Goal: Information Seeking & Learning: Learn about a topic

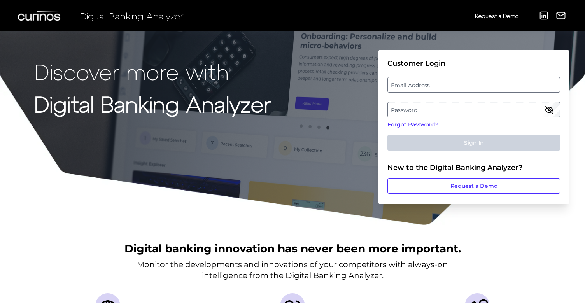
click at [415, 80] on label "Email Address" at bounding box center [472, 85] width 171 height 14
click at [415, 80] on input "email" at bounding box center [473, 85] width 173 height 16
type input "therese.gruneberger@nationwide.co.uk"
click at [299, 140] on div "Discover more with Digital Banking Analyzer Customer Login Email Address theres…" at bounding box center [292, 112] width 585 height 225
click at [452, 110] on label "Password" at bounding box center [472, 110] width 171 height 14
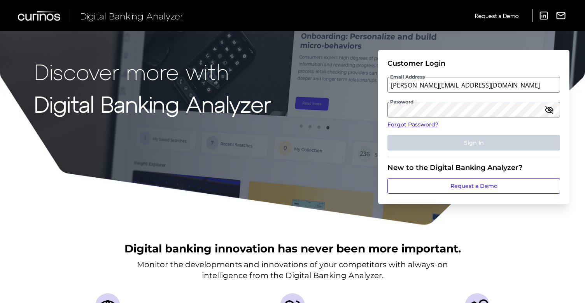
click at [425, 123] on link "Forgot Password?" at bounding box center [473, 124] width 173 height 8
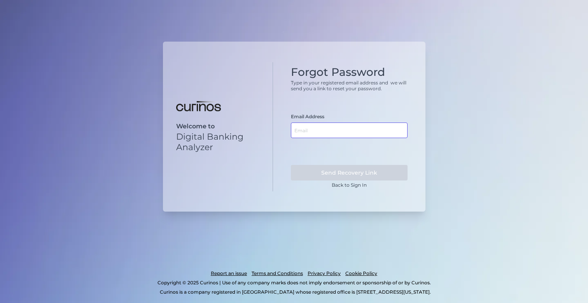
click at [314, 132] on input "text" at bounding box center [349, 130] width 117 height 16
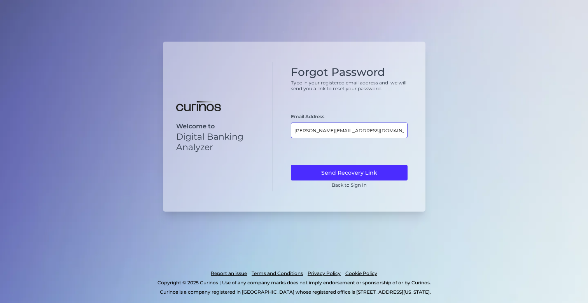
click at [294, 131] on input "Therese.gruneberger@nationwide.co.uk" at bounding box center [349, 130] width 117 height 16
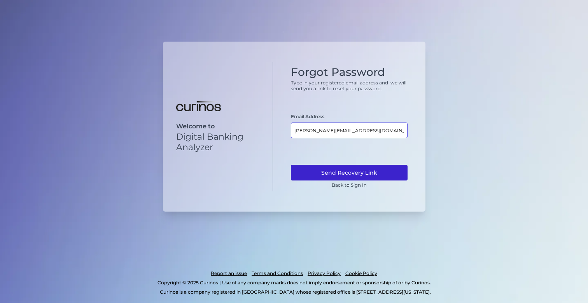
type input "therese.gruneberger@nationwide.co.uk"
click at [385, 173] on button "Send Recovery Link" at bounding box center [349, 173] width 117 height 16
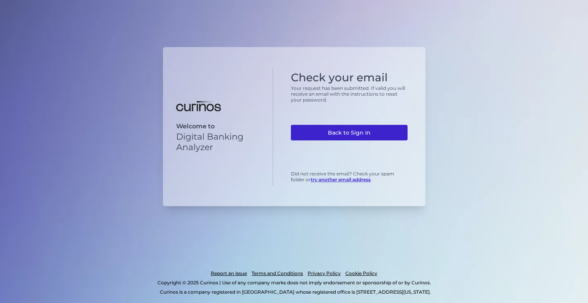
click at [351, 137] on link "Back to Sign In" at bounding box center [349, 133] width 117 height 16
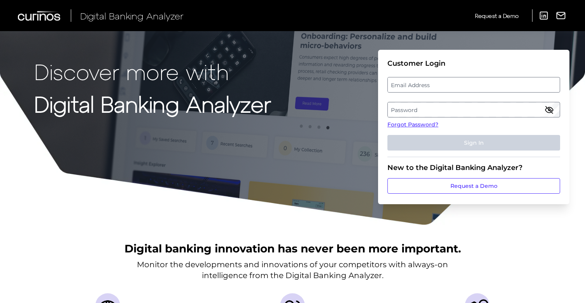
click at [399, 83] on label "Email Address" at bounding box center [472, 85] width 171 height 14
click at [399, 83] on input "email" at bounding box center [473, 85] width 173 height 16
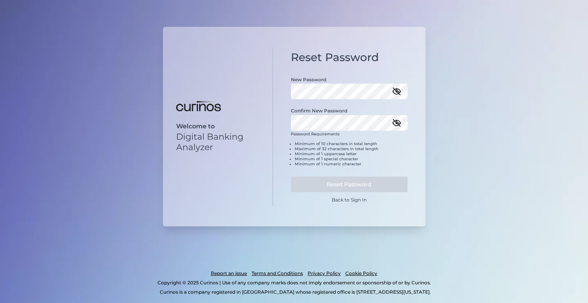
click at [400, 91] on icon "button" at bounding box center [397, 91] width 8 height 5
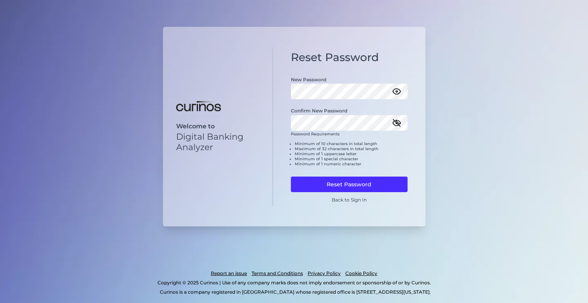
click at [398, 124] on icon "button" at bounding box center [396, 122] width 7 height 7
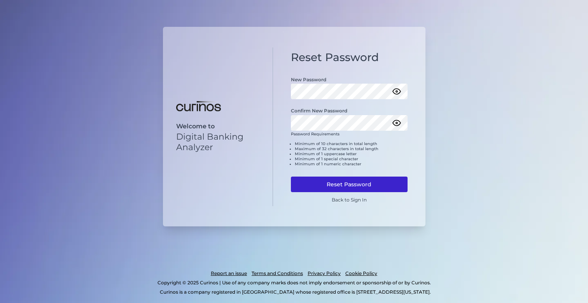
click at [359, 181] on button "Reset Password" at bounding box center [349, 184] width 117 height 16
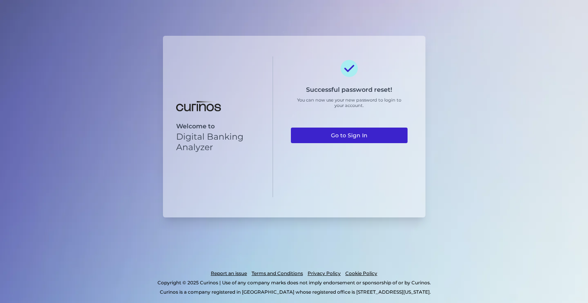
click at [352, 133] on link "Go to Sign In" at bounding box center [349, 135] width 117 height 16
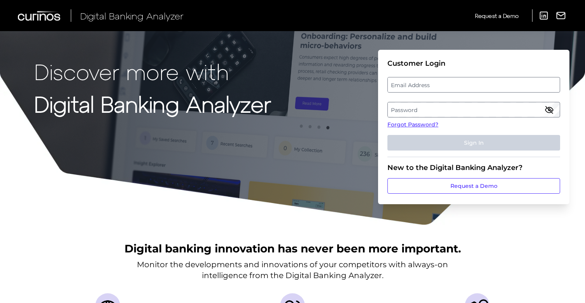
click at [419, 84] on label "Email Address" at bounding box center [472, 85] width 171 height 14
click at [419, 84] on input "email" at bounding box center [473, 85] width 173 height 16
type input "therese.gruneberger@nationwide.co.uk"
click at [417, 108] on label "Password" at bounding box center [472, 110] width 171 height 14
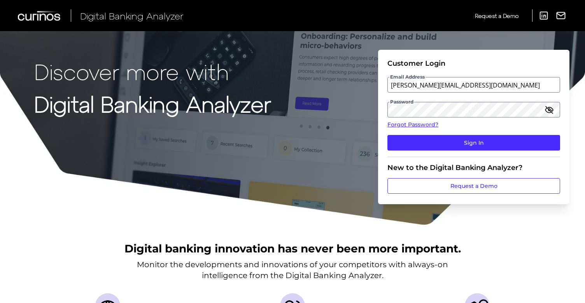
click at [551, 112] on icon "button" at bounding box center [549, 109] width 8 height 5
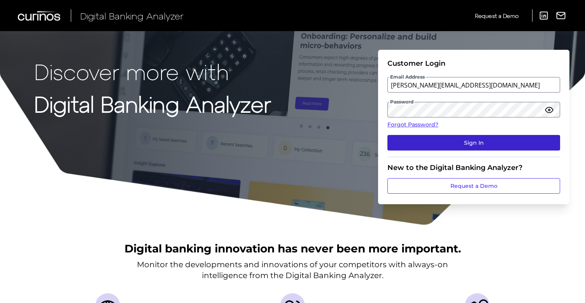
click at [478, 146] on button "Sign In" at bounding box center [473, 143] width 173 height 16
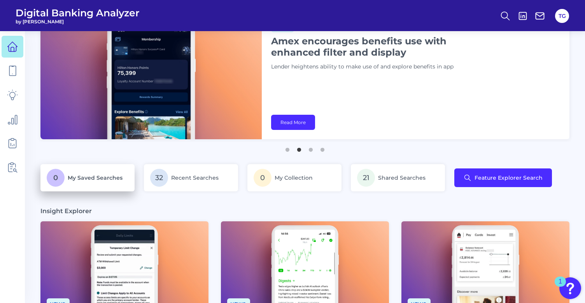
scroll to position [36, 0]
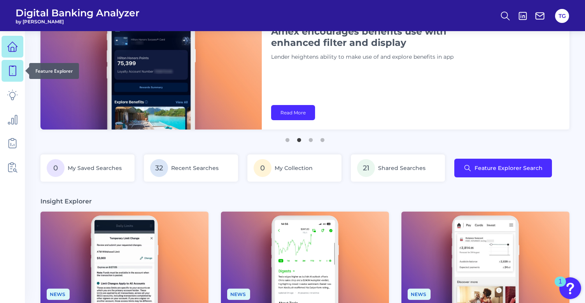
click at [12, 73] on icon at bounding box center [12, 70] width 11 height 11
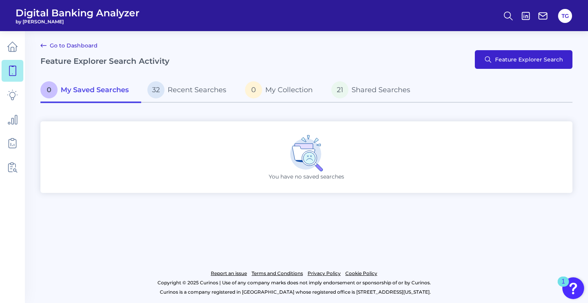
click at [550, 62] on span "Feature Explorer Search" at bounding box center [529, 59] width 68 height 6
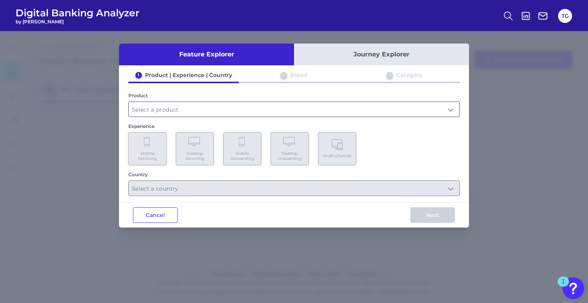
click at [454, 108] on input "text" at bounding box center [294, 109] width 330 height 15
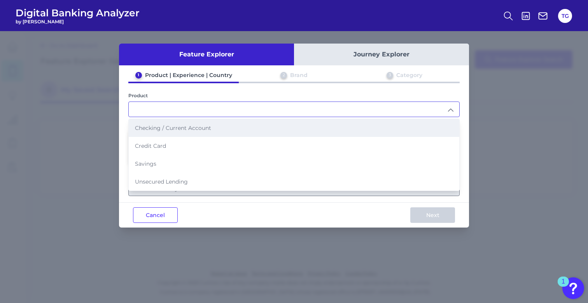
click at [227, 129] on li "Checking / Current Account" at bounding box center [294, 128] width 330 height 18
type input "Checking / Current Account"
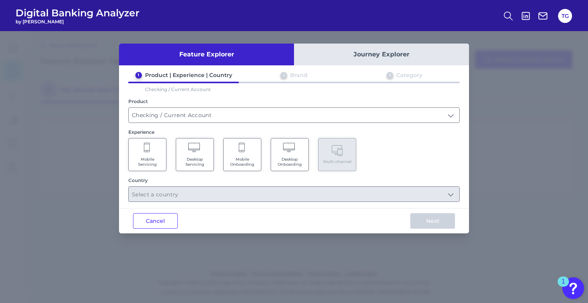
click at [393, 61] on button "Journey Explorer" at bounding box center [381, 55] width 175 height 22
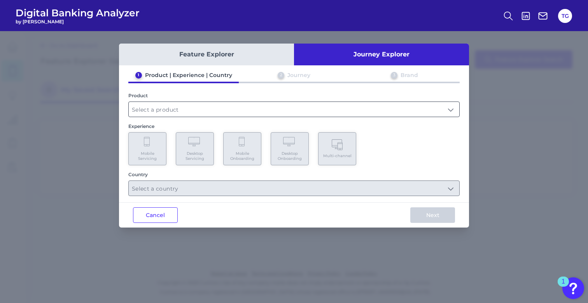
click at [208, 108] on input "text" at bounding box center [294, 109] width 330 height 15
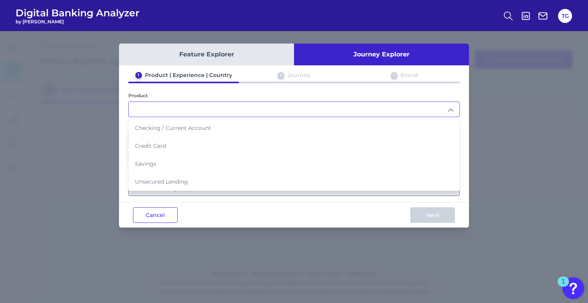
click at [247, 54] on button "Feature Explorer" at bounding box center [206, 55] width 175 height 22
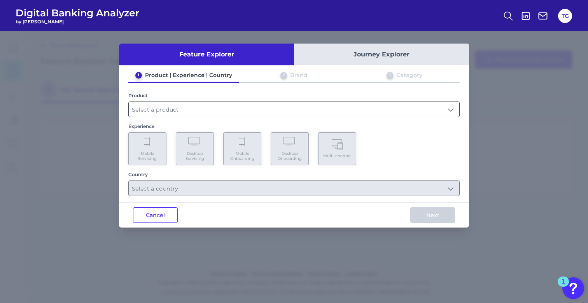
click at [180, 107] on input "text" at bounding box center [294, 109] width 330 height 15
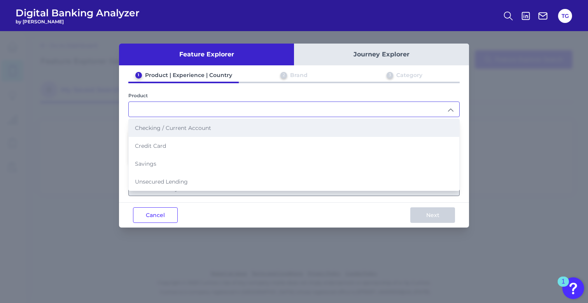
click at [174, 131] on span "Checking / Current Account" at bounding box center [173, 127] width 76 height 7
type input "Checking / Current Account"
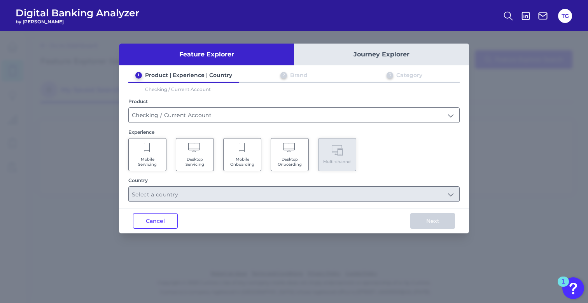
click at [146, 156] on Servicing "Mobile Servicing" at bounding box center [147, 154] width 38 height 33
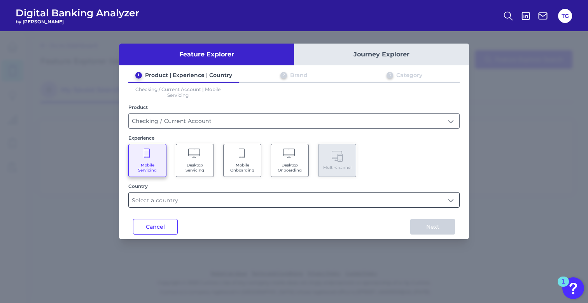
click at [453, 202] on input "text" at bounding box center [294, 199] width 330 height 15
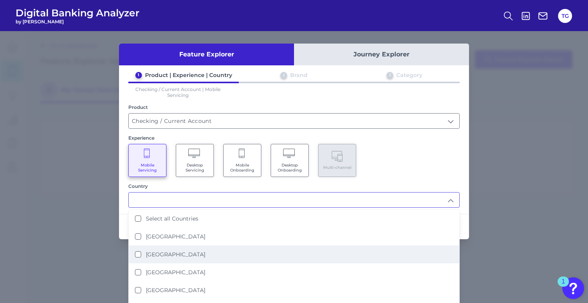
click at [178, 257] on label "United Kingdom" at bounding box center [175, 254] width 59 height 7
type input "United Kingdom"
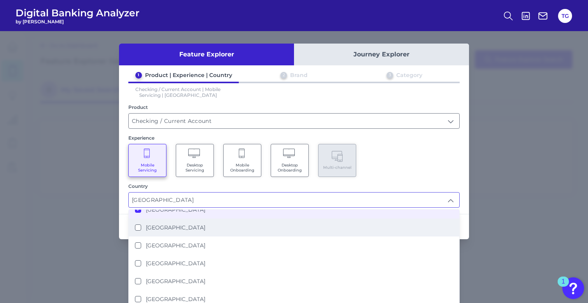
scroll to position [51, 0]
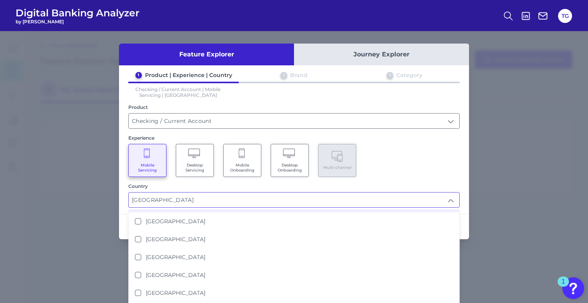
click at [422, 151] on div "Mobile Servicing Desktop Servicing Mobile Onboarding Desktop Onboarding Multi-c…" at bounding box center [293, 160] width 331 height 33
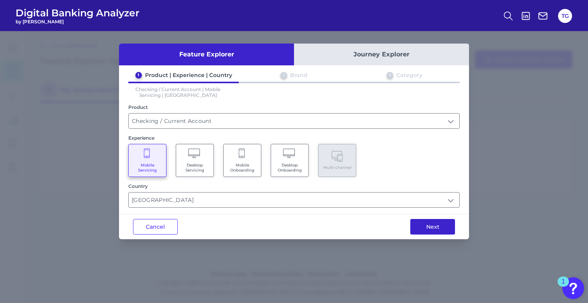
click at [431, 226] on button "Next" at bounding box center [432, 227] width 45 height 16
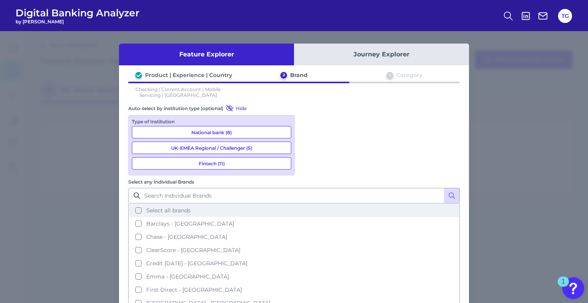
click at [190, 207] on span "Select all brands" at bounding box center [168, 210] width 44 height 7
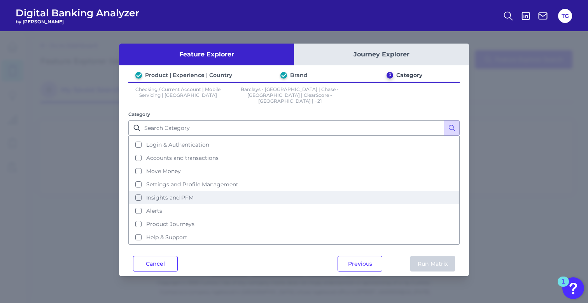
scroll to position [38, 0]
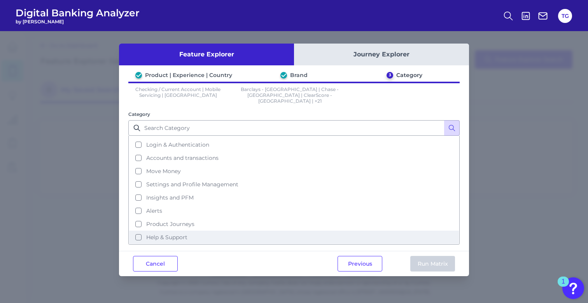
click at [139, 231] on button "Help & Support" at bounding box center [294, 236] width 330 height 13
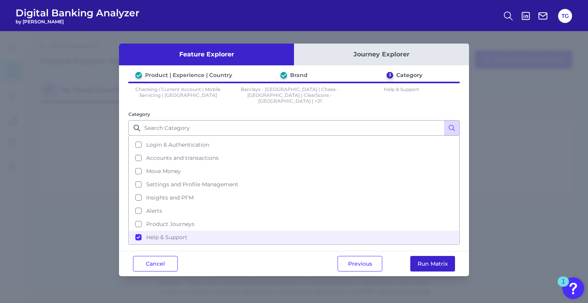
click at [437, 262] on button "Run Matrix" at bounding box center [432, 264] width 45 height 16
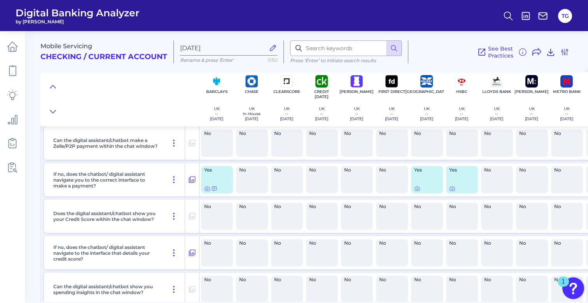
scroll to position [384, 0]
click at [317, 47] on input at bounding box center [346, 48] width 112 height 16
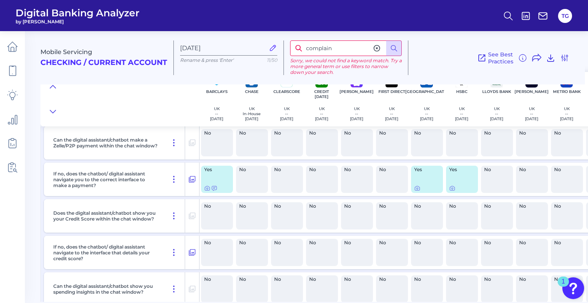
type input "complain"
click at [393, 47] on icon at bounding box center [394, 48] width 8 height 8
drag, startPoint x: 337, startPoint y: 50, endPoint x: 280, endPoint y: 50, distance: 57.5
click at [280, 50] on div "Mobile Servicing Checking / Current Account Sep 23 2025 Rename & press 'Enter' …" at bounding box center [312, 54] width 544 height 59
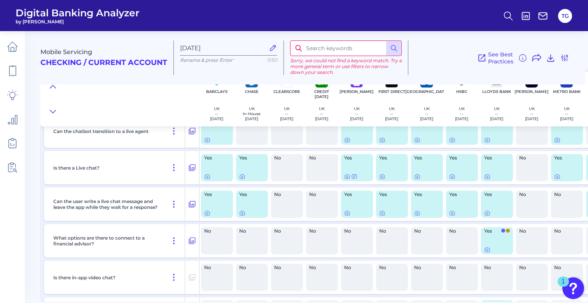
scroll to position [684, 0]
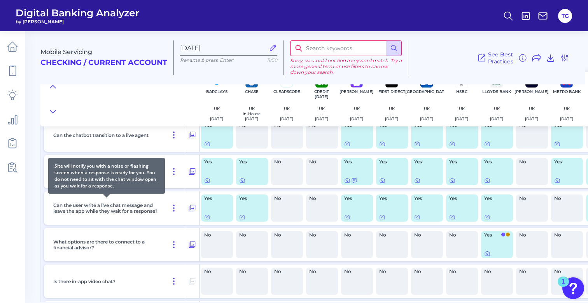
click at [79, 214] on p "Can the user write a live chat message and leave the app while they wait for a …" at bounding box center [106, 208] width 106 height 12
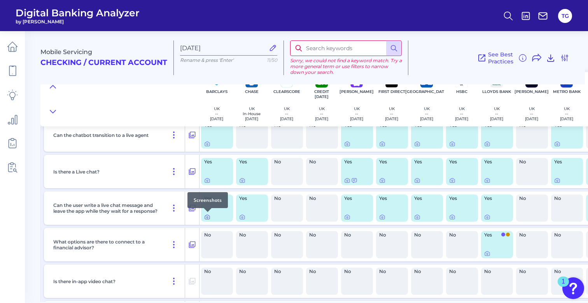
click at [208, 217] on icon at bounding box center [207, 217] width 2 height 2
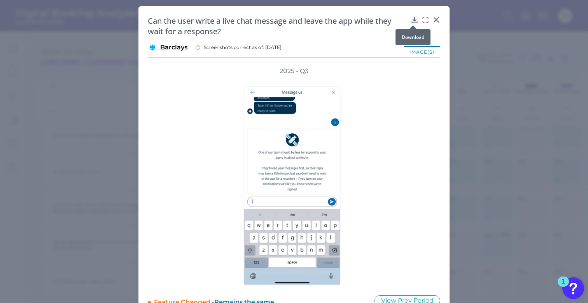
click at [412, 21] on icon at bounding box center [414, 20] width 8 height 8
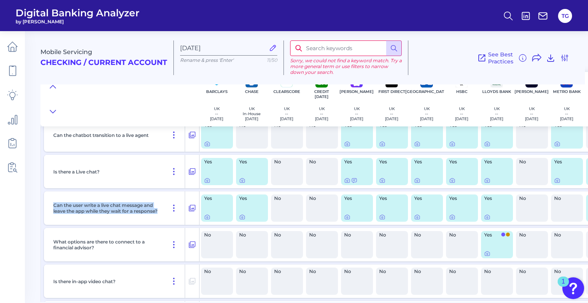
drag, startPoint x: 80, startPoint y: 211, endPoint x: 52, endPoint y: 201, distance: 30.6
click at [52, 201] on div "Can the user write a live chat message and leave the app while they wait for a …" at bounding box center [117, 207] width 135 height 33
copy p "Can the user write a live chat message and leave the app while they wait for a …"
click at [242, 217] on icon at bounding box center [242, 217] width 6 height 6
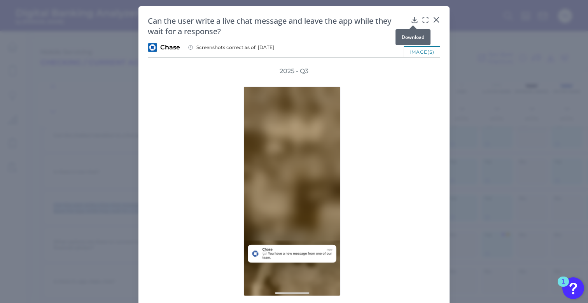
click at [410, 21] on icon at bounding box center [414, 20] width 8 height 8
click at [447, 133] on div "Can the user write a live chat message and leave the app while they wait for a …" at bounding box center [293, 166] width 311 height 320
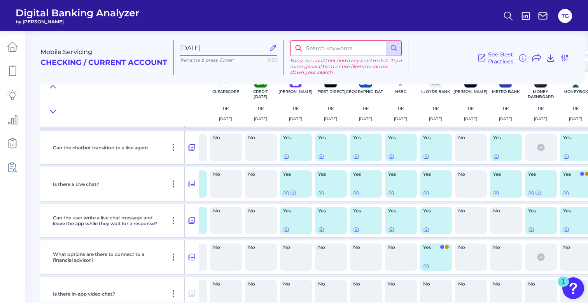
scroll to position [670, 65]
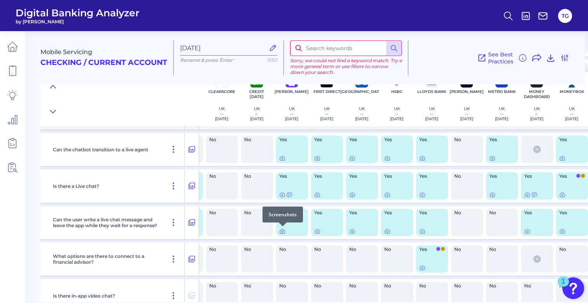
click at [283, 231] on icon at bounding box center [282, 232] width 2 height 2
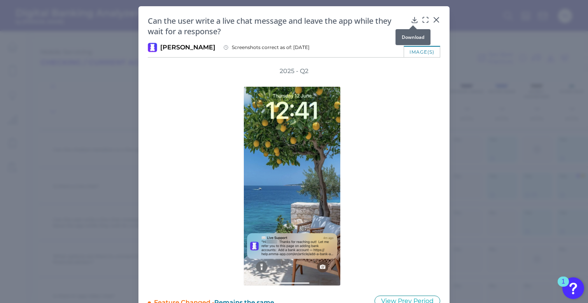
click at [414, 21] on icon at bounding box center [414, 20] width 8 height 8
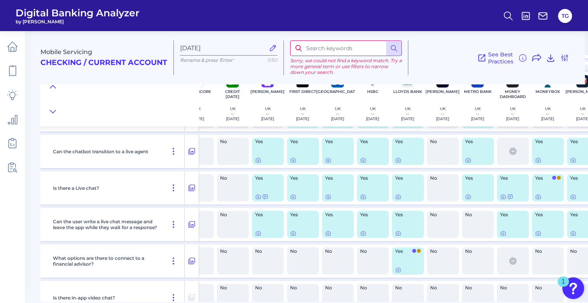
scroll to position [673, 96]
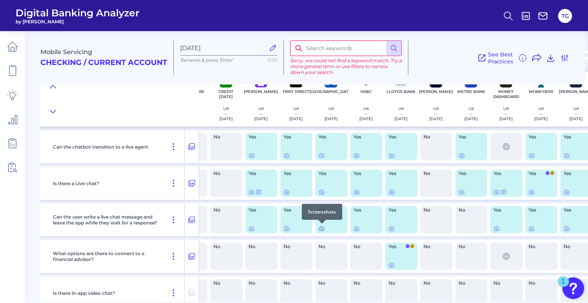
click at [321, 229] on icon at bounding box center [321, 228] width 6 height 6
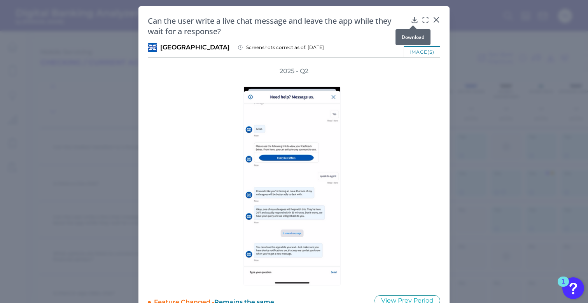
click at [412, 20] on icon at bounding box center [414, 19] width 5 height 5
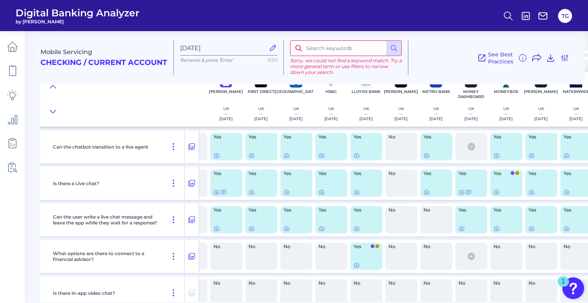
scroll to position [673, 145]
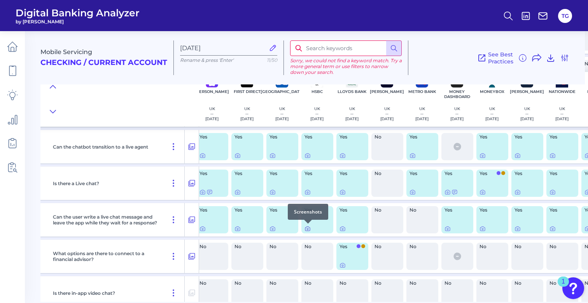
click at [309, 229] on icon at bounding box center [307, 228] width 6 height 6
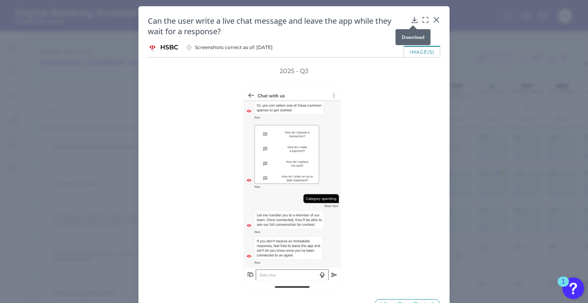
click at [412, 22] on div at bounding box center [413, 25] width 8 height 8
click at [413, 20] on icon at bounding box center [414, 20] width 8 height 8
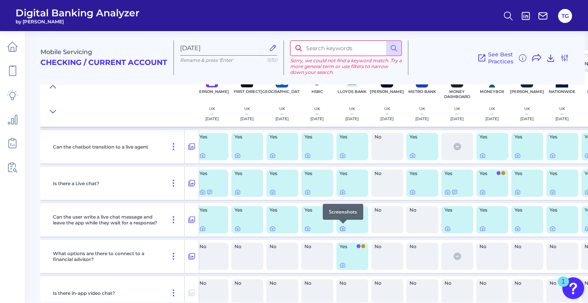
click at [343, 229] on icon at bounding box center [342, 228] width 6 height 6
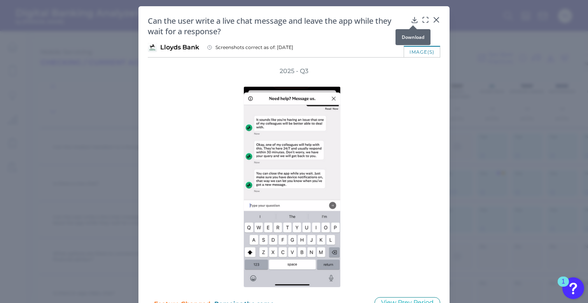
click at [412, 18] on icon at bounding box center [414, 20] width 8 height 8
click at [435, 19] on icon at bounding box center [436, 19] width 5 height 5
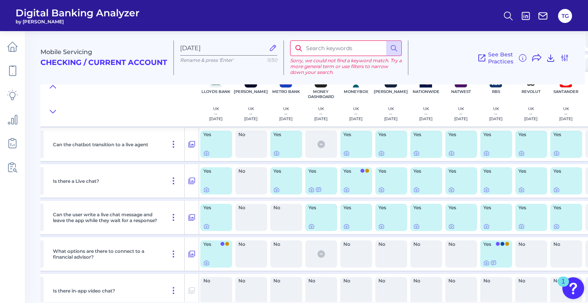
scroll to position [675, 288]
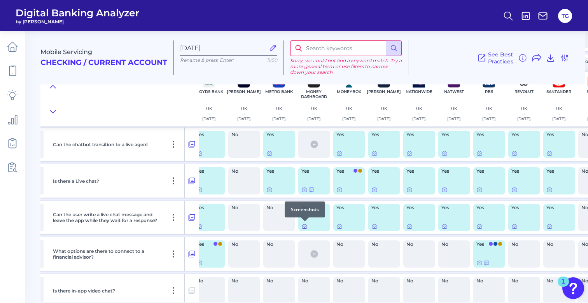
click at [305, 225] on icon at bounding box center [304, 226] width 6 height 6
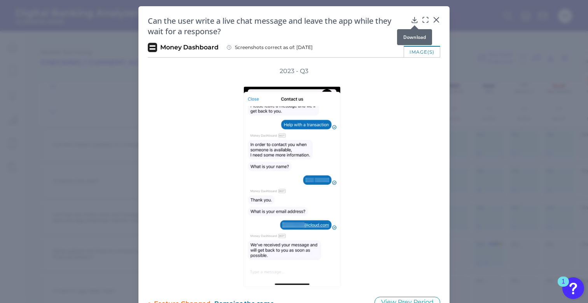
click at [415, 19] on icon at bounding box center [414, 20] width 8 height 8
click at [435, 19] on icon at bounding box center [436, 19] width 5 height 5
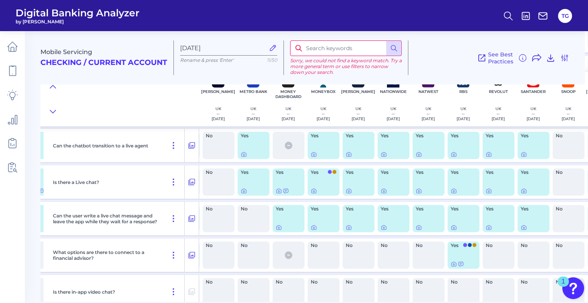
scroll to position [674, 328]
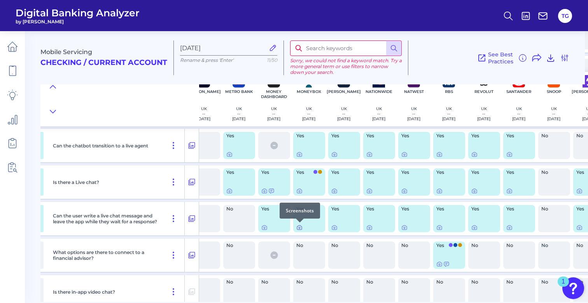
click at [300, 227] on icon at bounding box center [299, 227] width 6 height 6
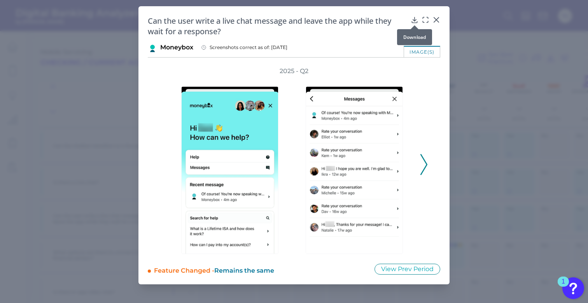
click at [412, 19] on icon at bounding box center [414, 20] width 8 height 8
click at [435, 18] on icon at bounding box center [436, 19] width 5 height 5
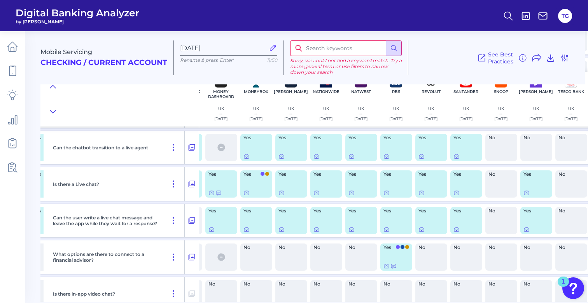
scroll to position [672, 384]
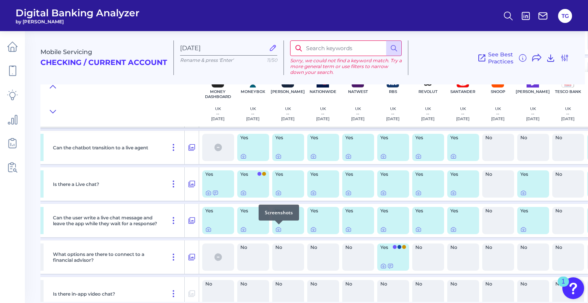
click at [279, 228] on div at bounding box center [279, 224] width 8 height 8
click at [278, 230] on icon at bounding box center [278, 230] width 2 height 2
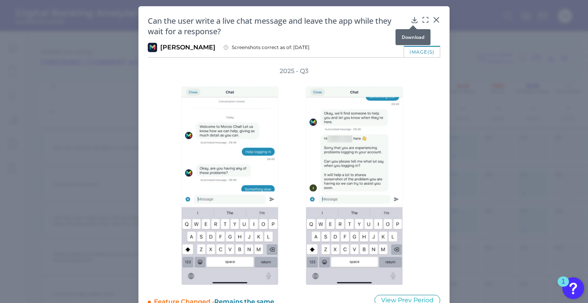
click at [413, 19] on icon at bounding box center [414, 19] width 5 height 5
click at [438, 20] on icon at bounding box center [436, 20] width 8 height 8
